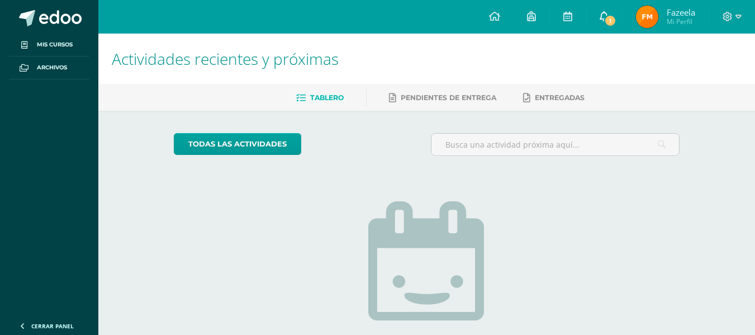
click at [610, 21] on span "1" at bounding box center [610, 21] width 12 height 12
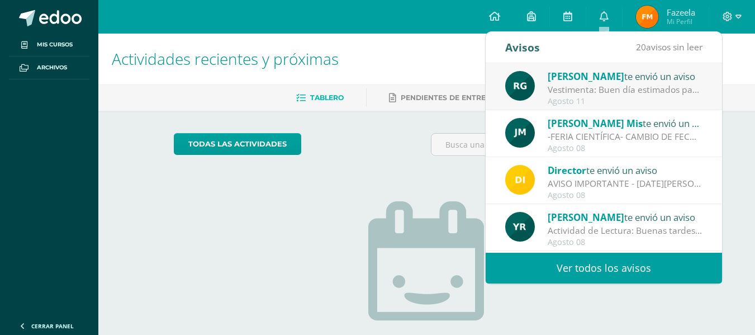
click at [648, 83] on div "[PERSON_NAME] te envió un aviso" at bounding box center [624, 76] width 155 height 15
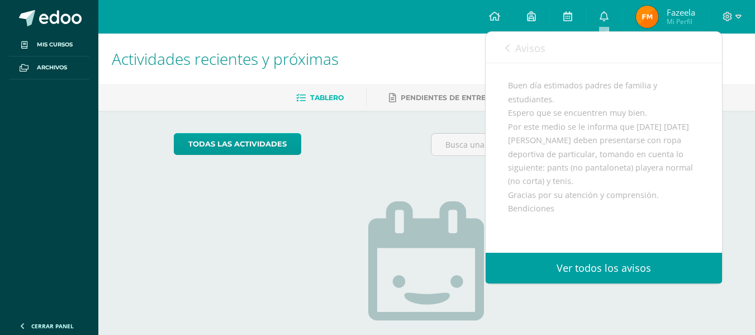
scroll to position [112, 0]
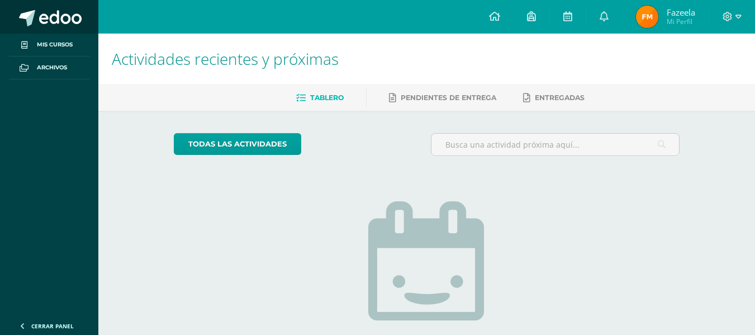
click at [63, 25] on span at bounding box center [60, 18] width 42 height 17
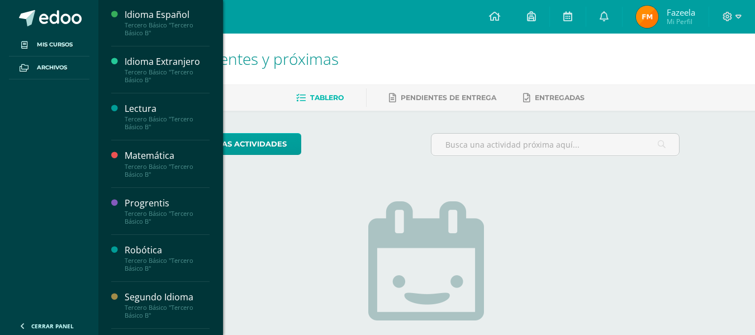
scroll to position [435, 0]
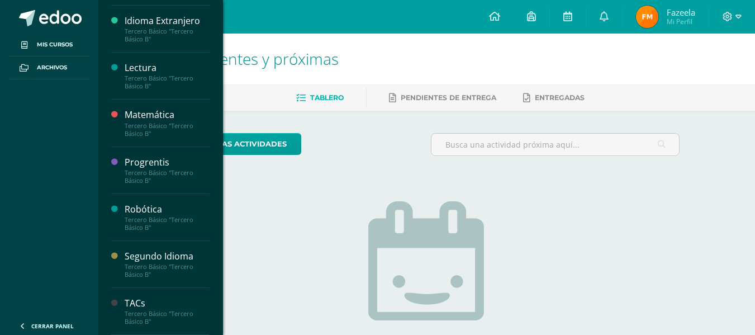
click at [154, 71] on div "Lectura" at bounding box center [167, 67] width 85 height 13
